Goal: Task Accomplishment & Management: Manage account settings

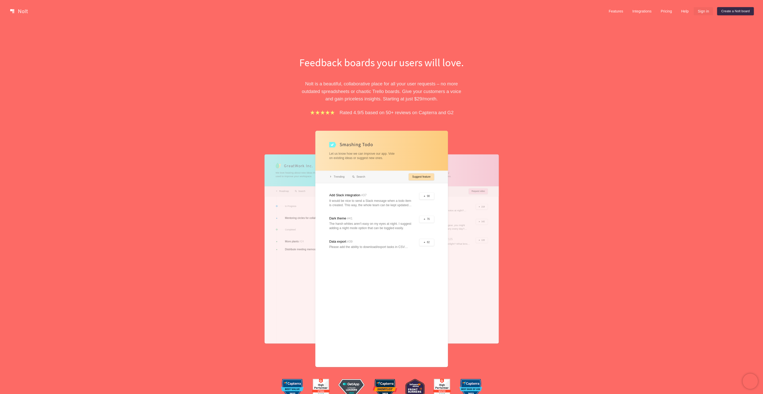
click at [706, 10] on link "Sign in" at bounding box center [703, 11] width 19 height 8
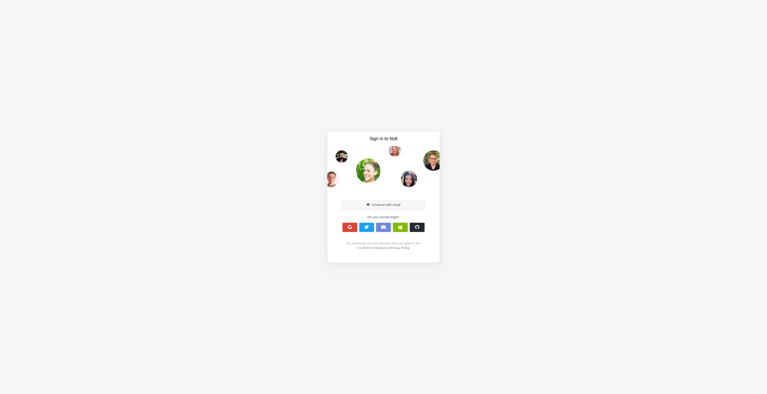
click at [380, 205] on button "Continue with email" at bounding box center [383, 204] width 82 height 9
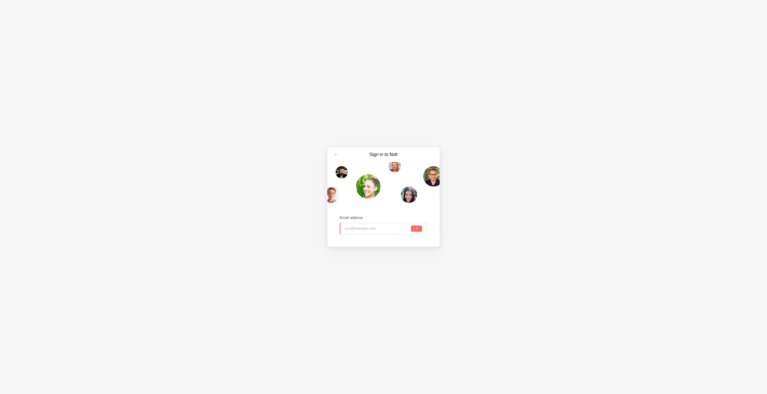
click at [357, 228] on input "email" at bounding box center [378, 228] width 66 height 11
type input "[PERSON_NAME][EMAIL_ADDRESS][DOMAIN_NAME]"
click at [413, 229] on button "submit" at bounding box center [416, 229] width 11 height 6
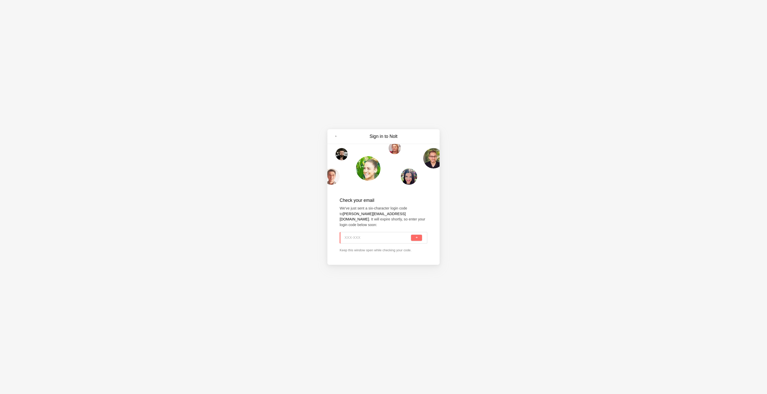
paste input "ZE4-7YX"
type input "ZE4-7YX"
click at [416, 236] on span "submit" at bounding box center [416, 237] width 3 height 3
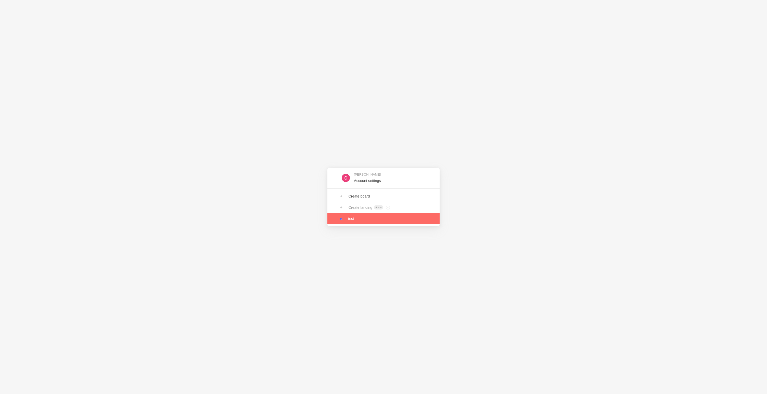
click at [364, 218] on link at bounding box center [383, 218] width 112 height 11
